Goal: Information Seeking & Learning: Find specific fact

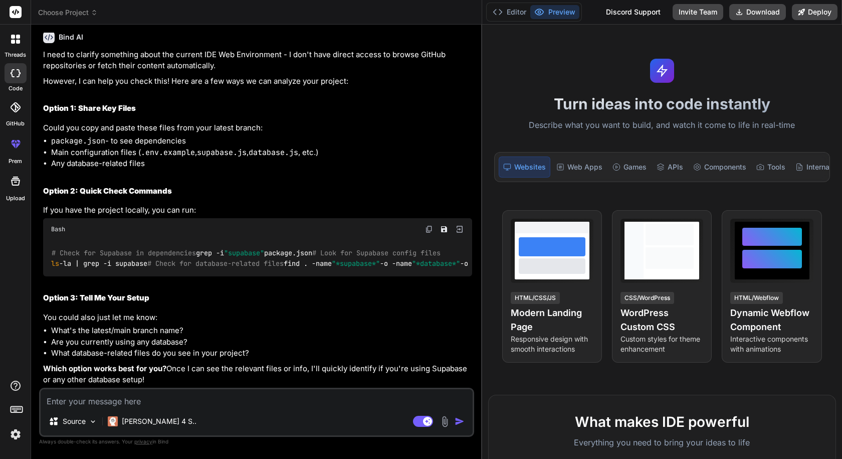
scroll to position [997, 0]
click at [155, 404] on textarea at bounding box center [257, 398] width 432 height 18
paste textarea "chore/storage-fallback"
type textarea "chore/storage-fallback"
type textarea "x"
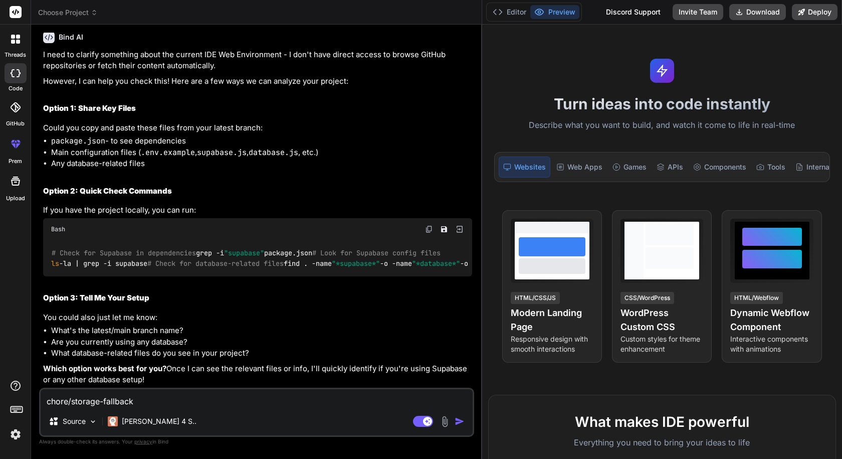
type textarea "chore/storage-fallback"
type textarea "x"
type textarea "chore/storage-fallback i"
type textarea "x"
type textarea "chore/storage-fallback is"
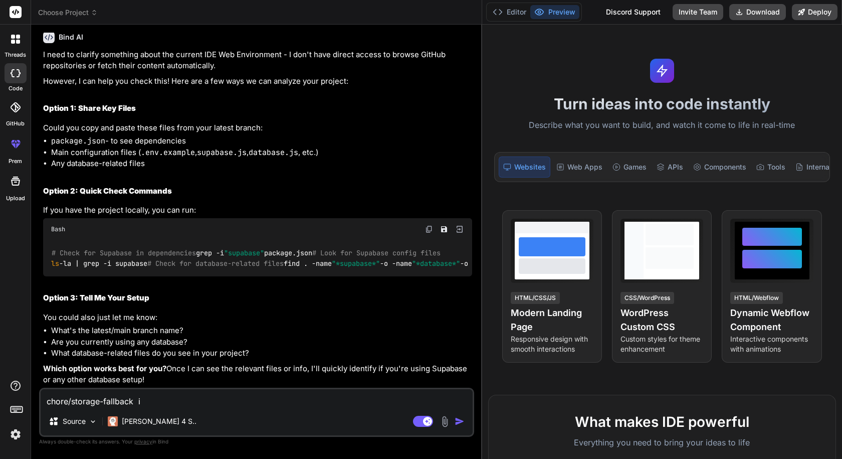
type textarea "x"
type textarea "chore/storage-fallback is"
type textarea "x"
type textarea "chore/storage-fallback is t"
type textarea "x"
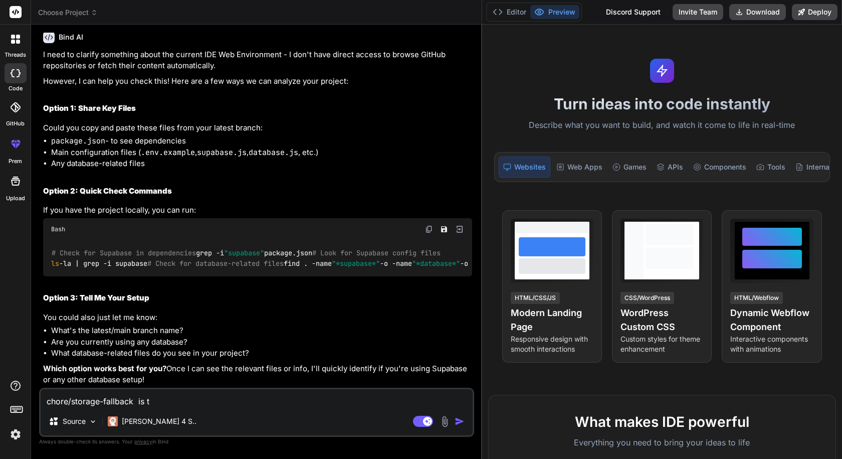
type textarea "chore/storage-fallback is th"
type textarea "x"
type textarea "chore/storage-fallback is the"
type textarea "x"
type textarea "chore/storage-fallback is the"
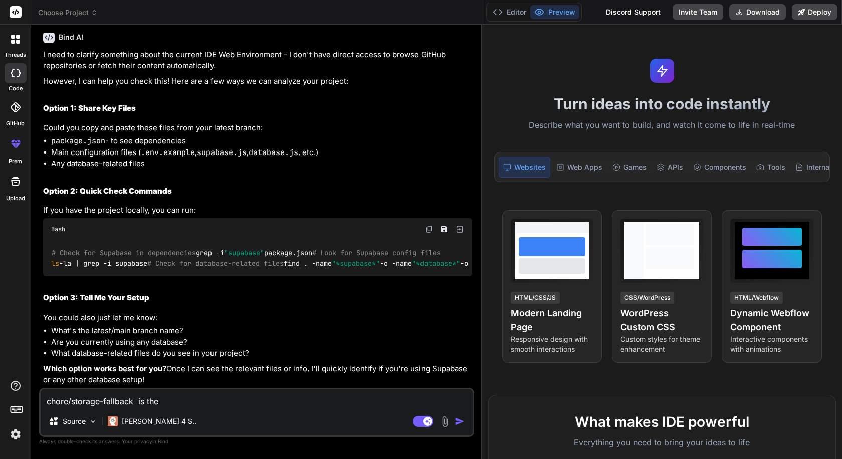
type textarea "x"
type textarea "chore/storage-fallback is the l"
type textarea "x"
type textarea "chore/storage-fallback is the la"
type textarea "x"
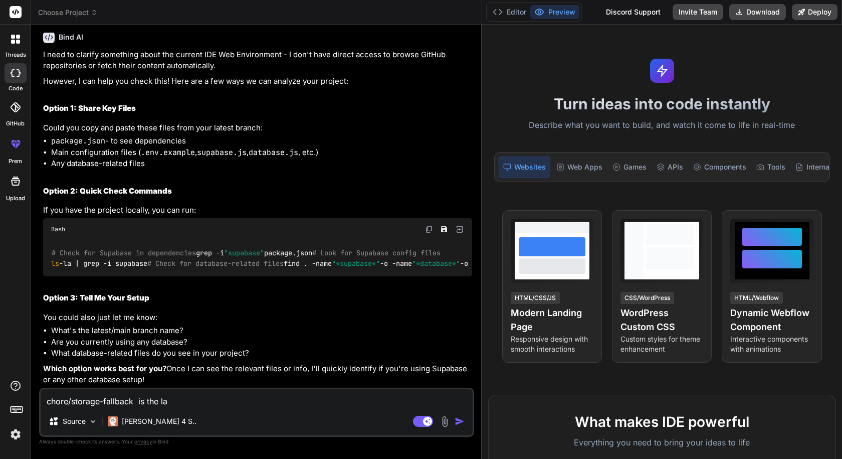
type textarea "chore/storage-fallback is the lat"
type textarea "x"
type textarea "chore/storage-fallback is the late"
type textarea "x"
type textarea "chore/storage-fallback is the lates"
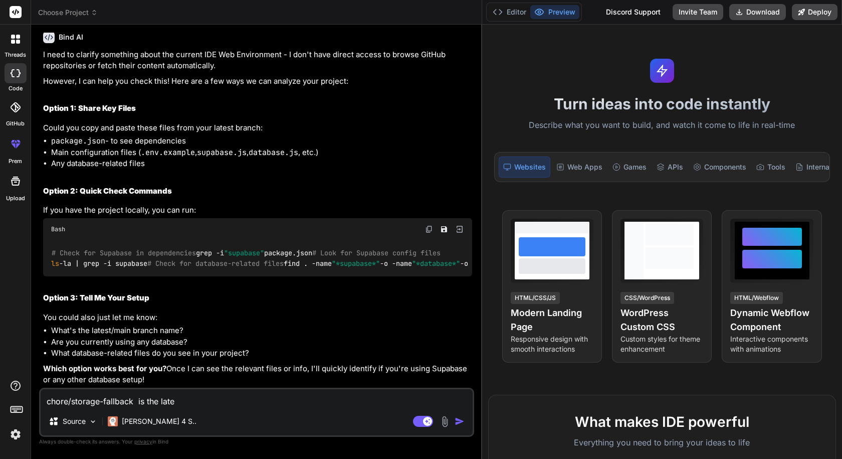
type textarea "x"
type textarea "chore/storage-fallback is the latest"
type textarea "x"
type textarea "chore/storage-fallback is the latest"
type textarea "x"
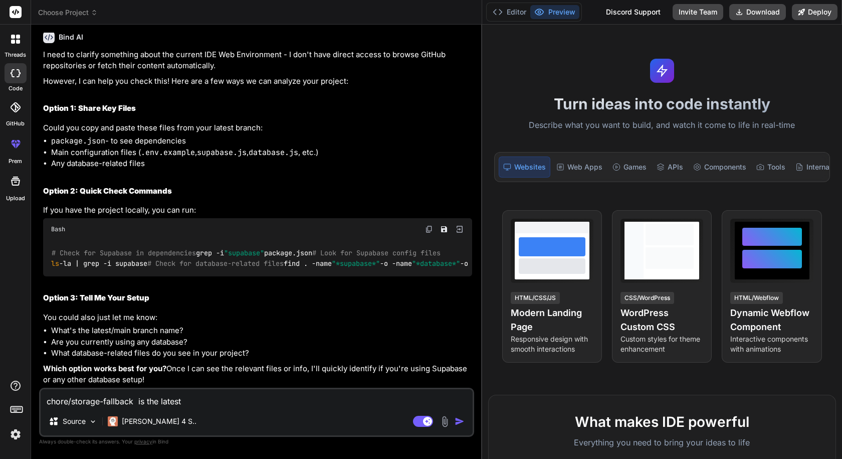
type textarea "chore/storage-fallback is the latest b"
type textarea "x"
type textarea "chore/storage-fallback is the latest br"
type textarea "x"
type textarea "chore/storage-fallback is the latest bra"
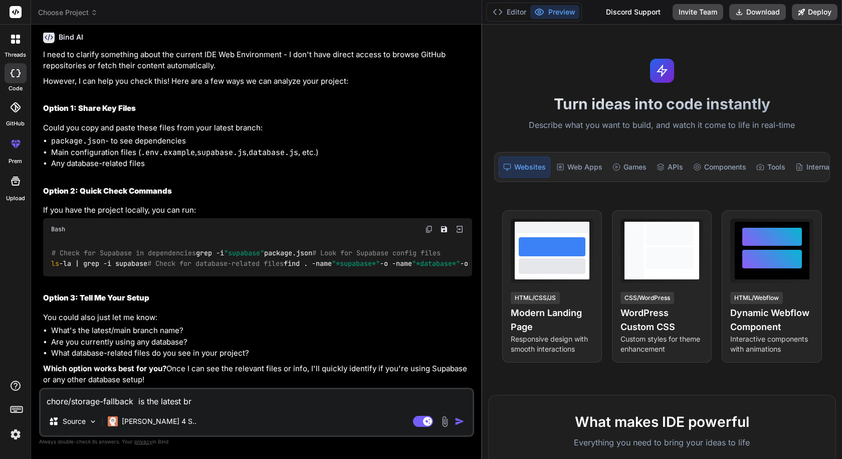
type textarea "x"
type textarea "chore/storage-fallback is the latest bran"
type textarea "x"
type textarea "chore/storage-fallback is the latest branc"
type textarea "x"
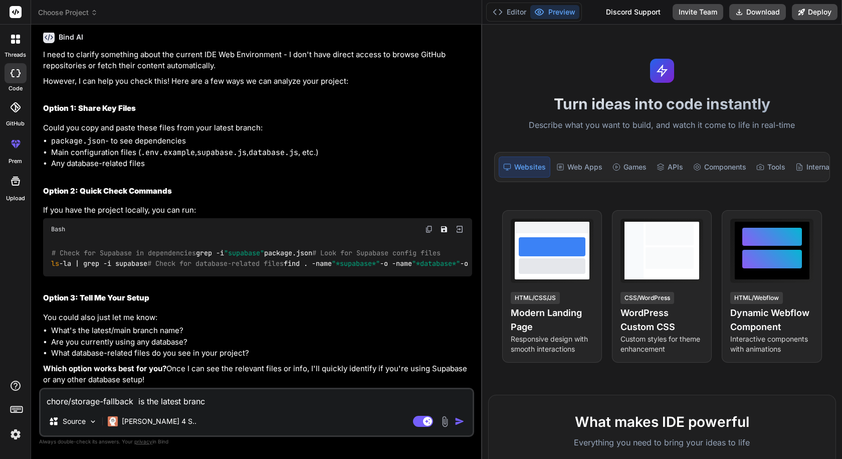
type textarea "chore/storage-fallback is the latest branch"
type textarea "x"
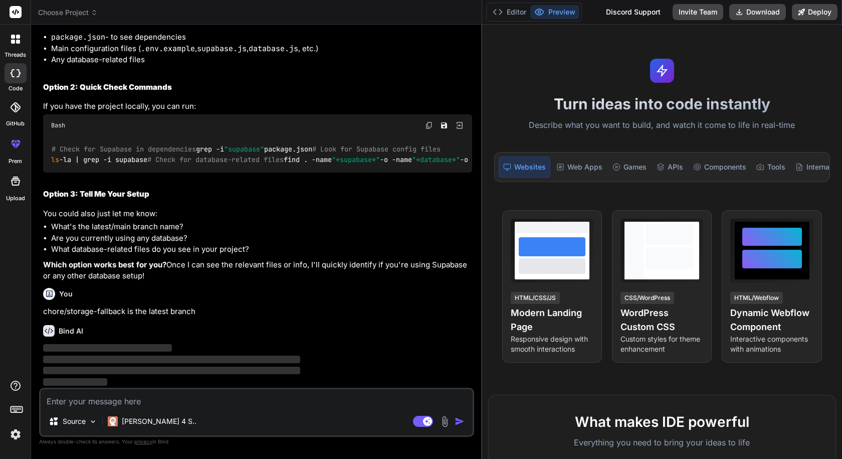
scroll to position [1101, 0]
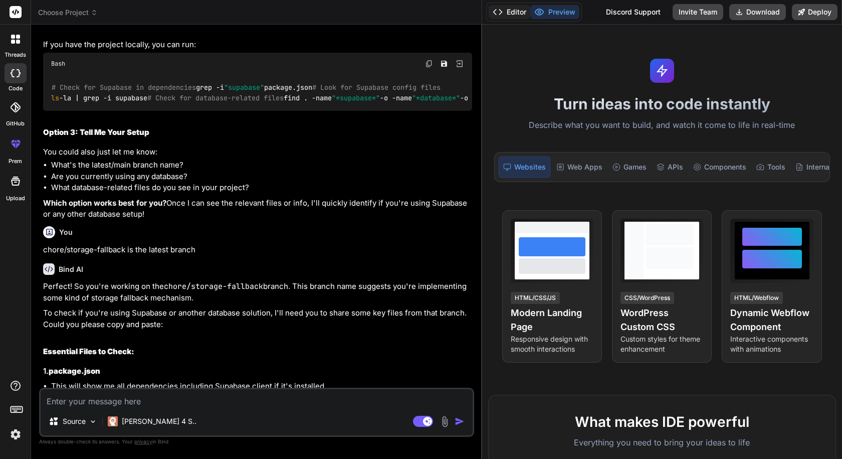
click at [515, 11] on button "Editor" at bounding box center [510, 12] width 42 height 14
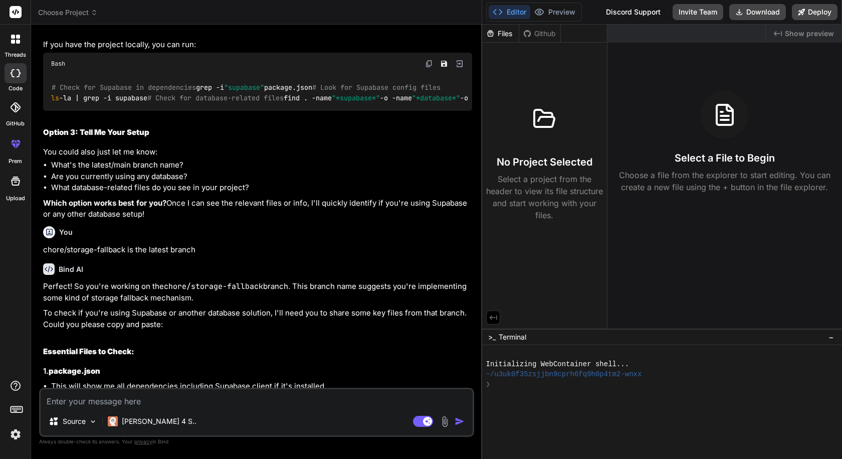
type textarea "x"
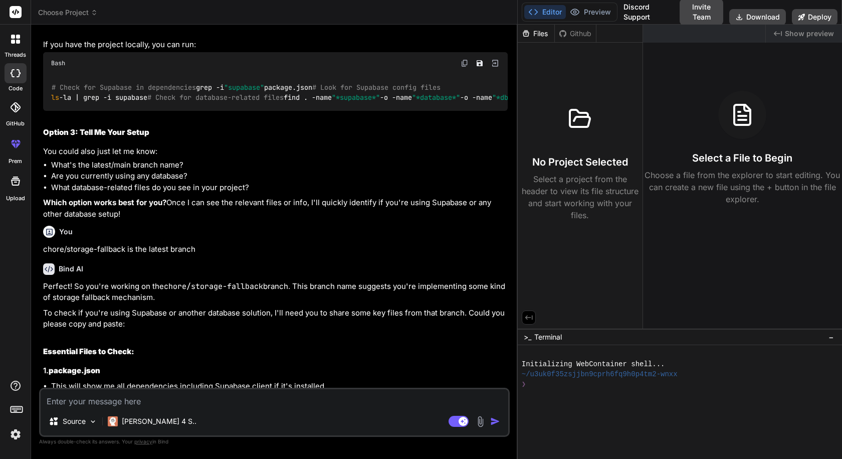
drag, startPoint x: 481, startPoint y: 237, endPoint x: 644, endPoint y: 222, distance: 163.7
click at [644, 222] on div "Choose Project Created with Pixso. Bind AI Web Search Created with Pixso. Code …" at bounding box center [436, 229] width 811 height 459
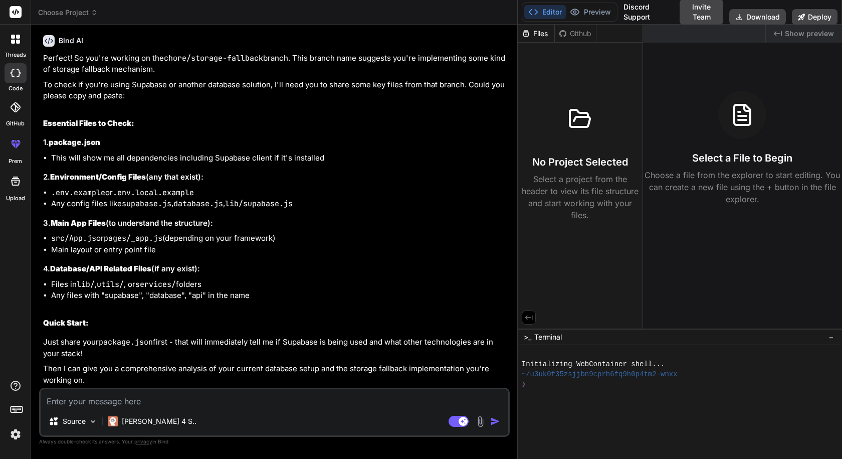
scroll to position [1380, 0]
click at [149, 399] on textarea at bounding box center [275, 398] width 468 height 18
type textarea "f"
type textarea "x"
type textarea "fi"
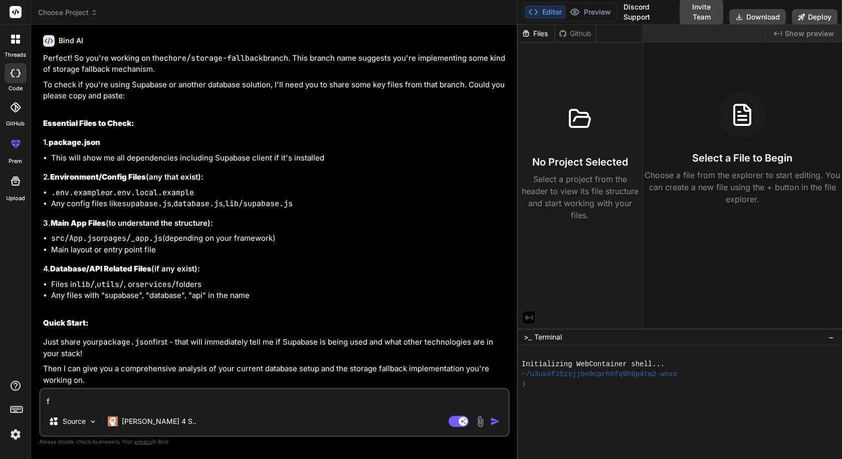
type textarea "x"
type textarea "fin"
type textarea "x"
type textarea "fins"
type textarea "x"
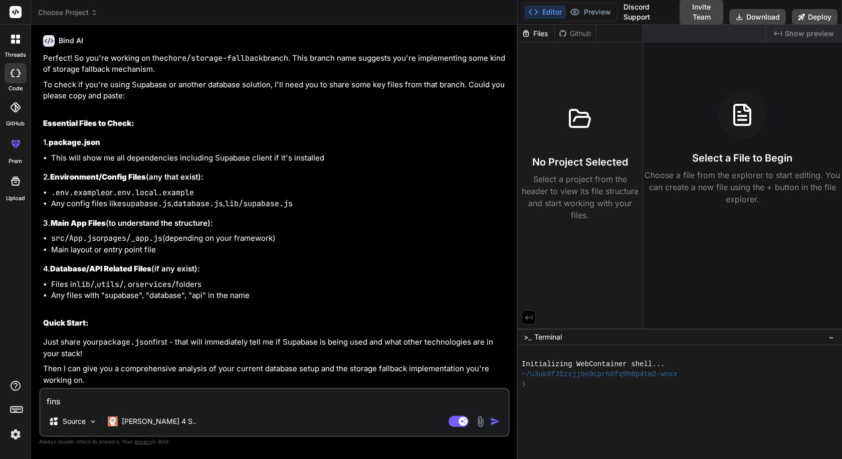
type textarea "fin"
type textarea "x"
type textarea "find"
type textarea "x"
type textarea "find"
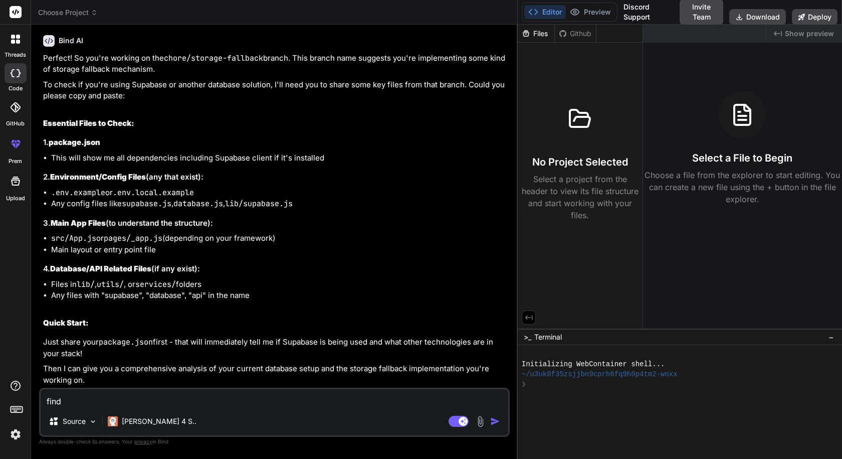
type textarea "x"
type textarea "find t"
type textarea "x"
type textarea "find th"
type textarea "x"
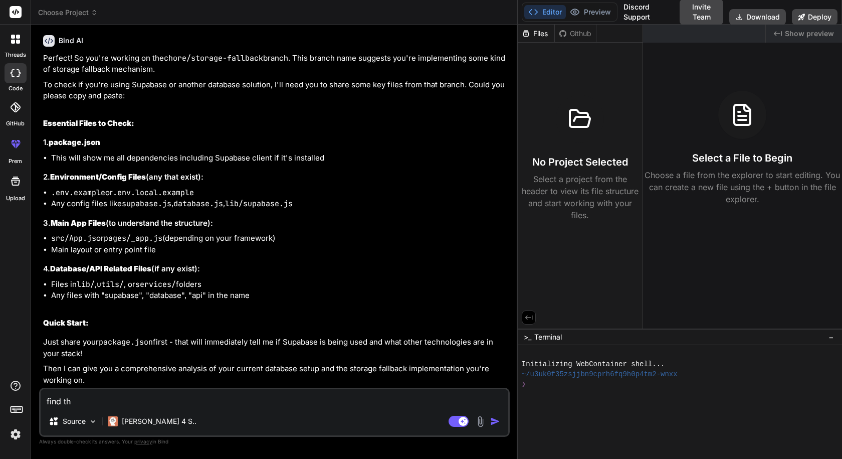
type textarea "find the"
type textarea "x"
type textarea "find the"
type textarea "x"
type textarea "find the d"
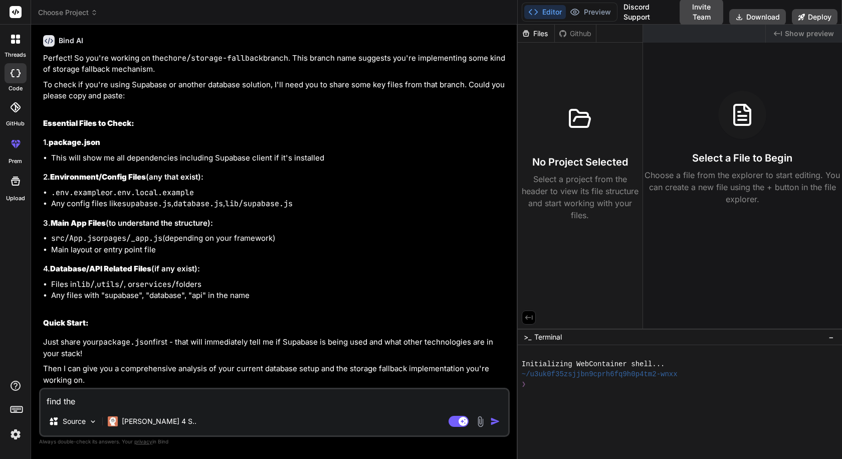
type textarea "x"
type textarea "find the di"
type textarea "x"
type textarea "find the dil"
type textarea "x"
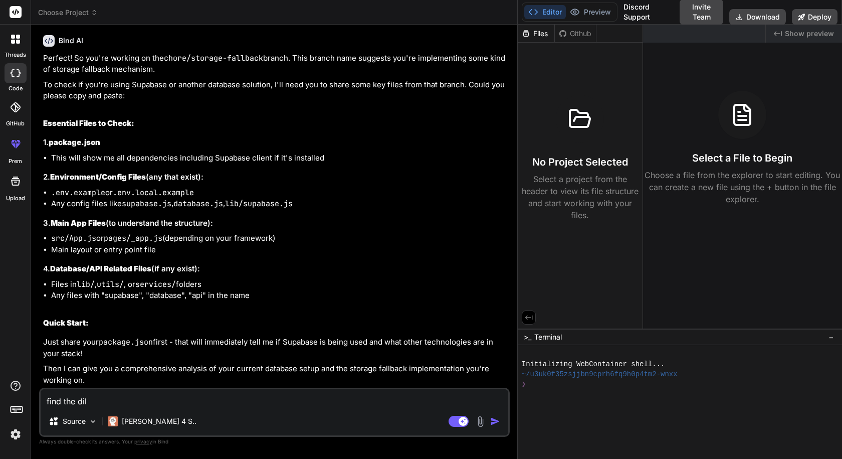
type textarea "find the dile"
type textarea "x"
type textarea "find the [PERSON_NAME]"
type textarea "x"
type textarea "find the [PERSON_NAME]"
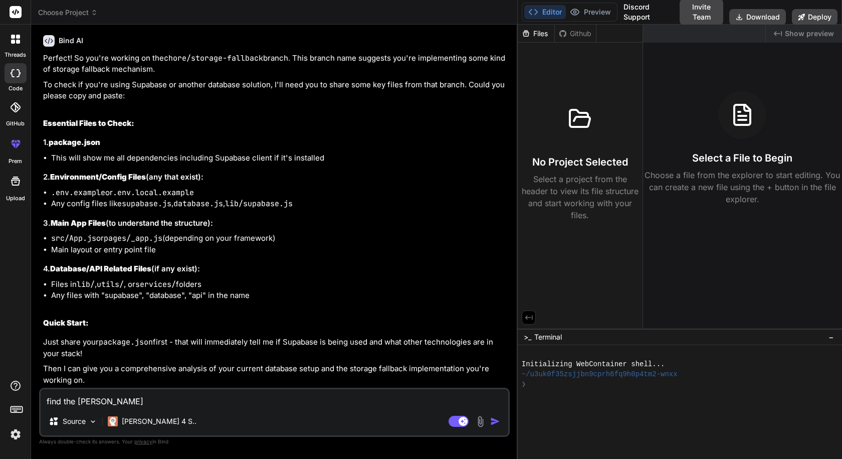
type textarea "x"
type textarea "find the [PERSON_NAME]"
type textarea "x"
type textarea "find the dile"
type textarea "x"
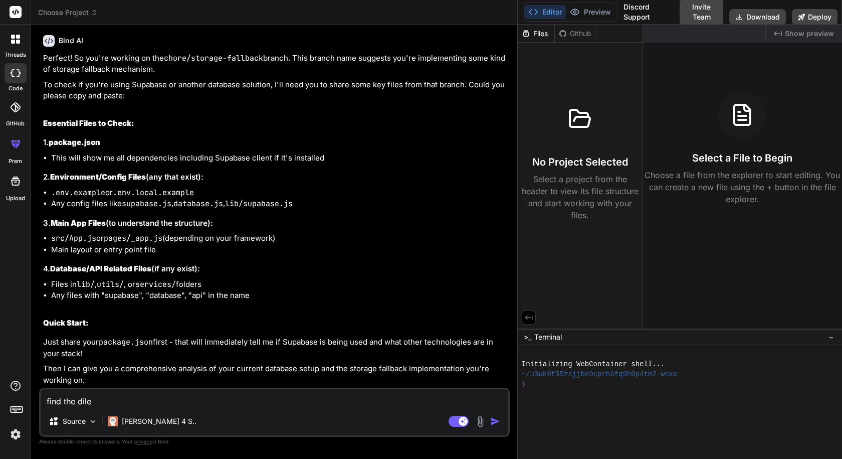
type textarea "find the dil"
type textarea "x"
type textarea "find the di"
type textarea "x"
type textarea "find the d"
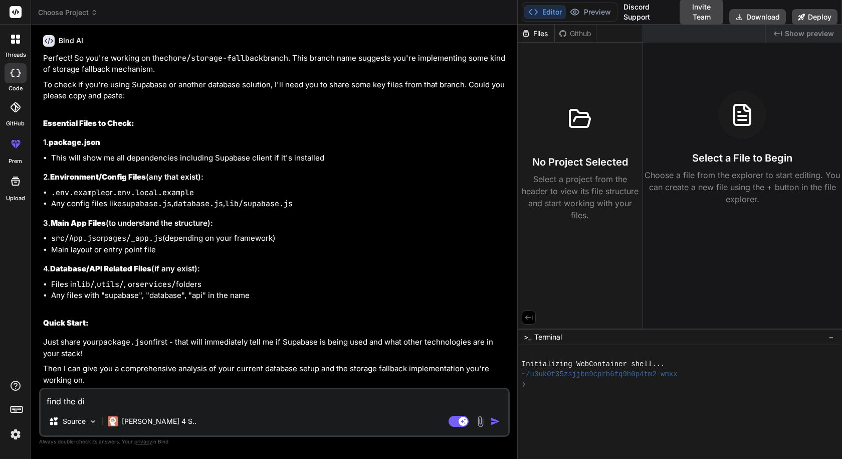
type textarea "x"
type textarea "find the"
type textarea "x"
type textarea "find the f"
type textarea "x"
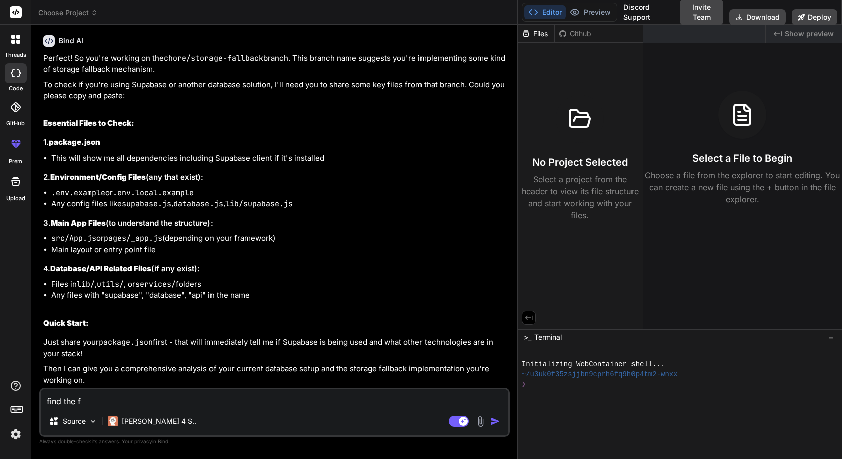
type textarea "find the fi"
type textarea "x"
type textarea "find the fil"
type textarea "x"
type textarea "find the file"
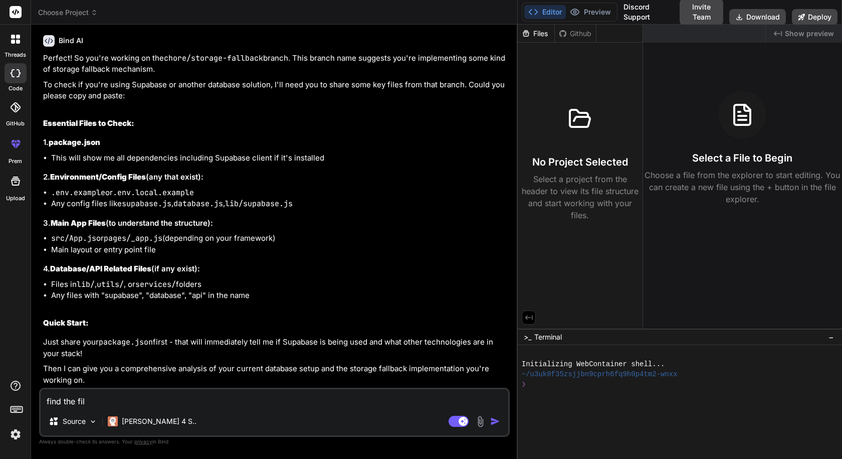
type textarea "x"
type textarea "find the files"
type textarea "x"
type textarea "find the files"
type textarea "x"
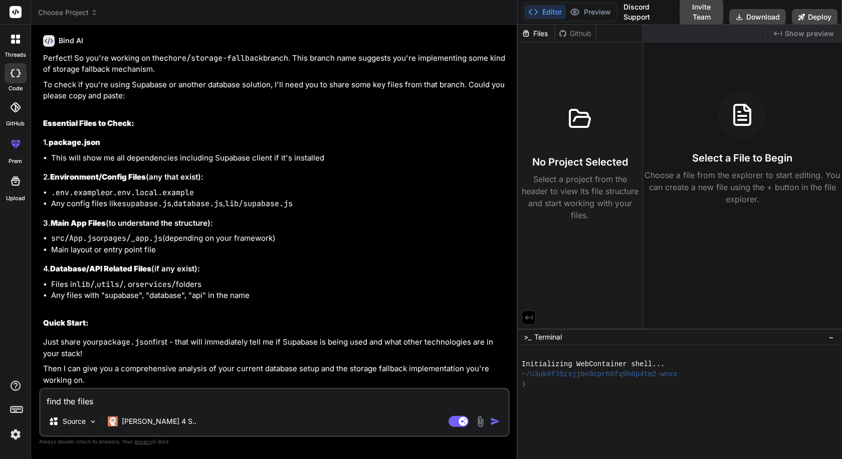
type textarea "find the files f"
type textarea "x"
type textarea "find the files fr"
type textarea "x"
type textarea "find the files fro"
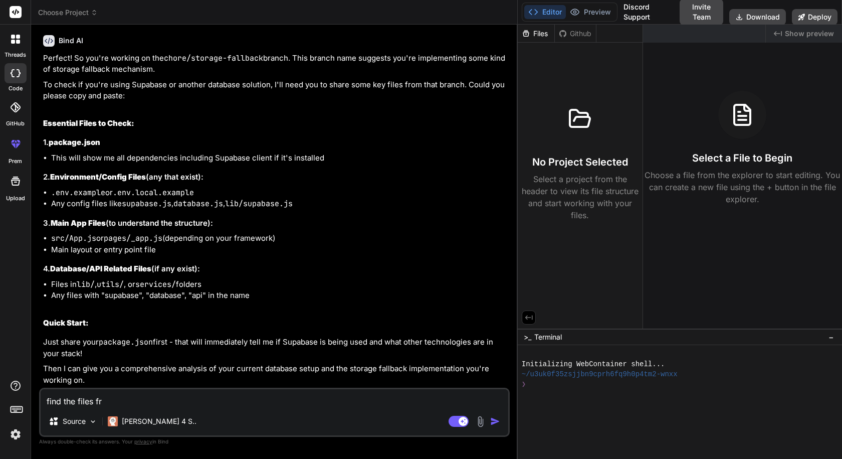
type textarea "x"
type textarea "find the files from"
type textarea "x"
type textarea "find the files from"
type textarea "x"
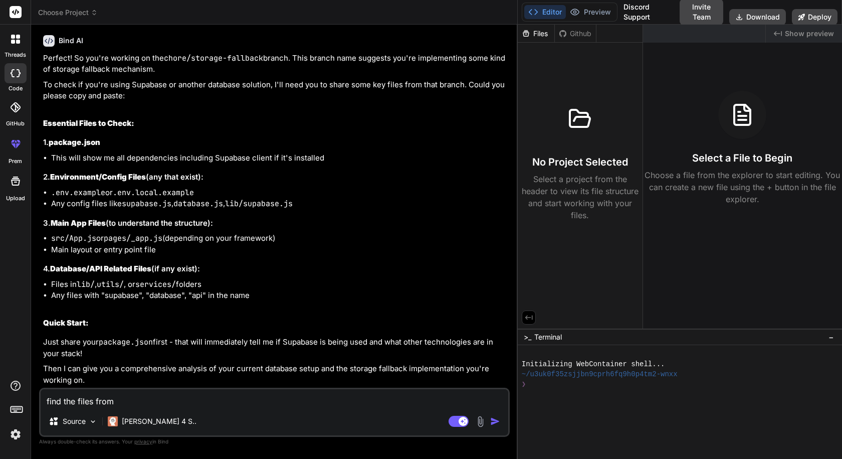
type textarea "find the files from g"
type textarea "x"
type textarea "find the files from gi"
type textarea "x"
type textarea "find the files from git"
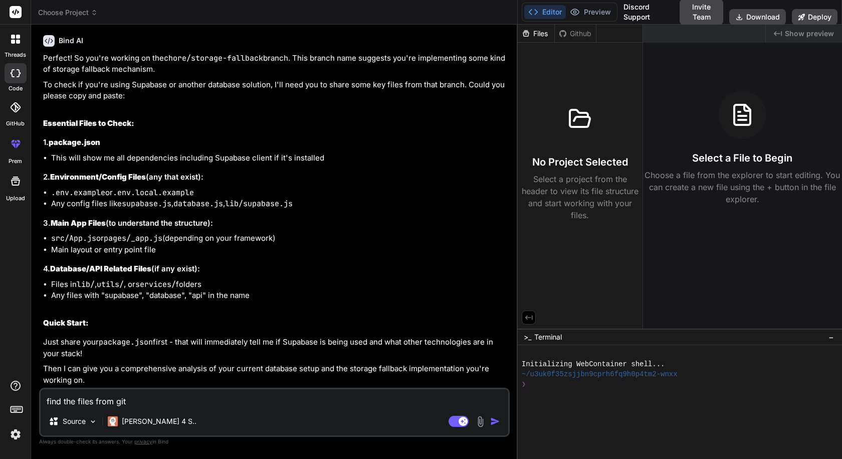
type textarea "x"
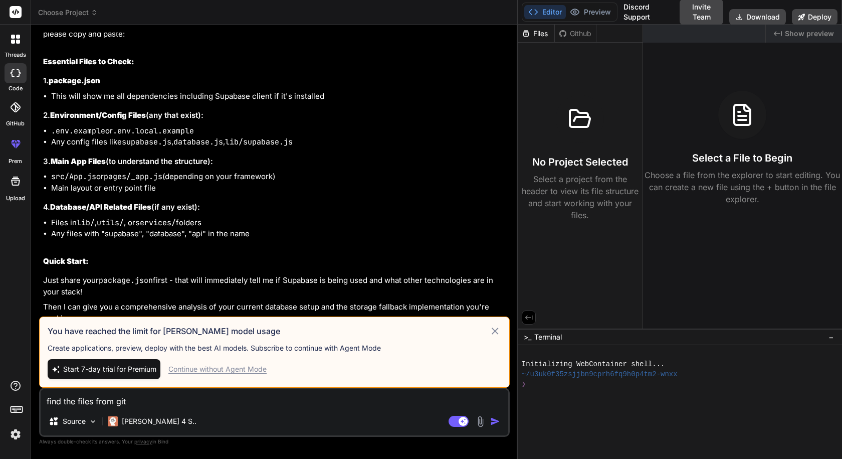
type textarea "find the files from git"
click at [497, 420] on img "button" at bounding box center [495, 421] width 10 height 10
click at [231, 368] on div "Continue without Agent Mode" at bounding box center [217, 369] width 98 height 10
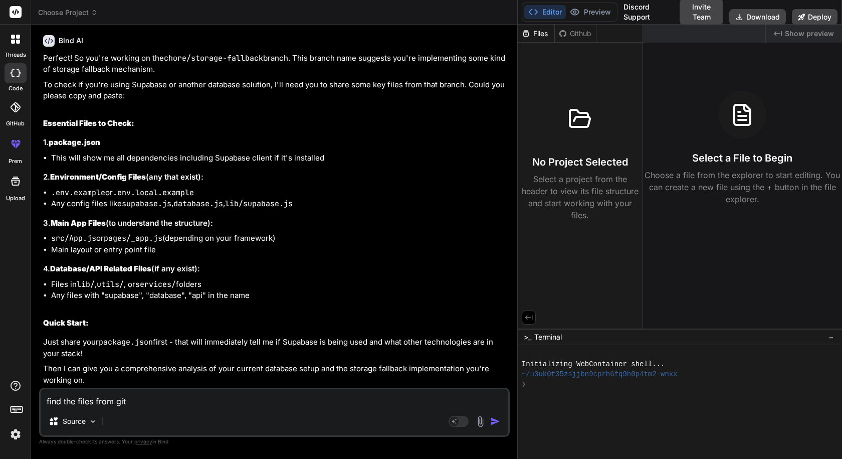
click at [495, 421] on img "button" at bounding box center [495, 421] width 10 height 10
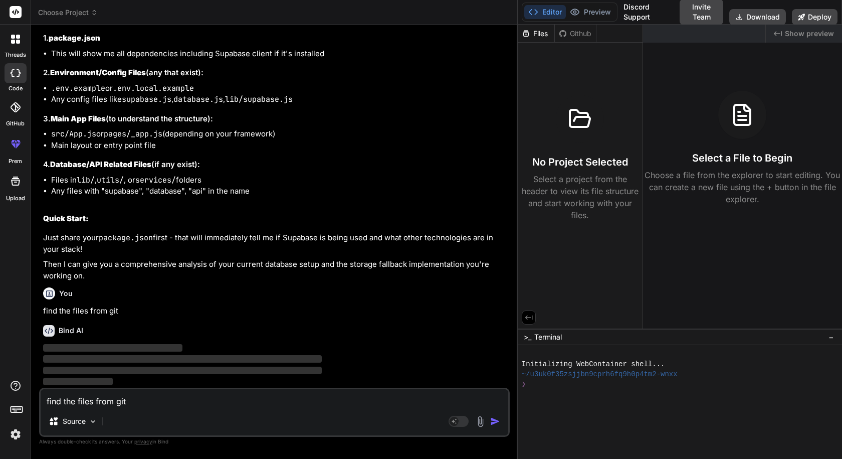
scroll to position [1484, 0]
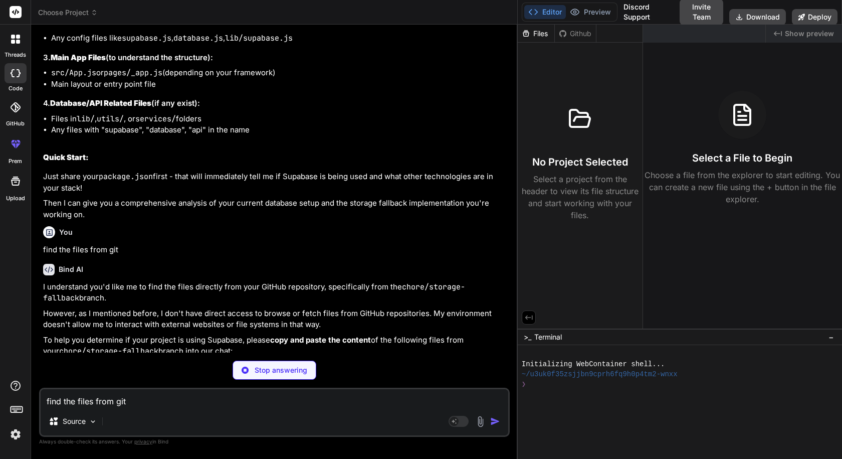
type textarea "x"
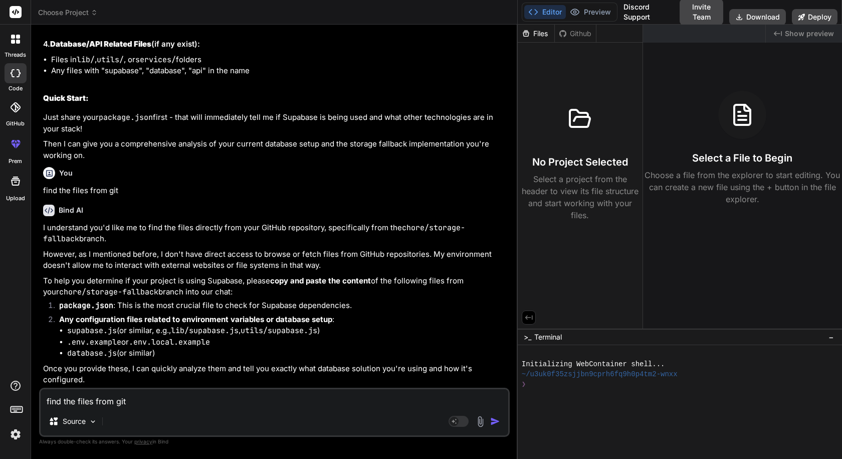
scroll to position [1604, 0]
click at [418, 316] on li "Any configuration files related to environment variables or database setup : su…" at bounding box center [279, 336] width 457 height 45
